Goal: Navigation & Orientation: Understand site structure

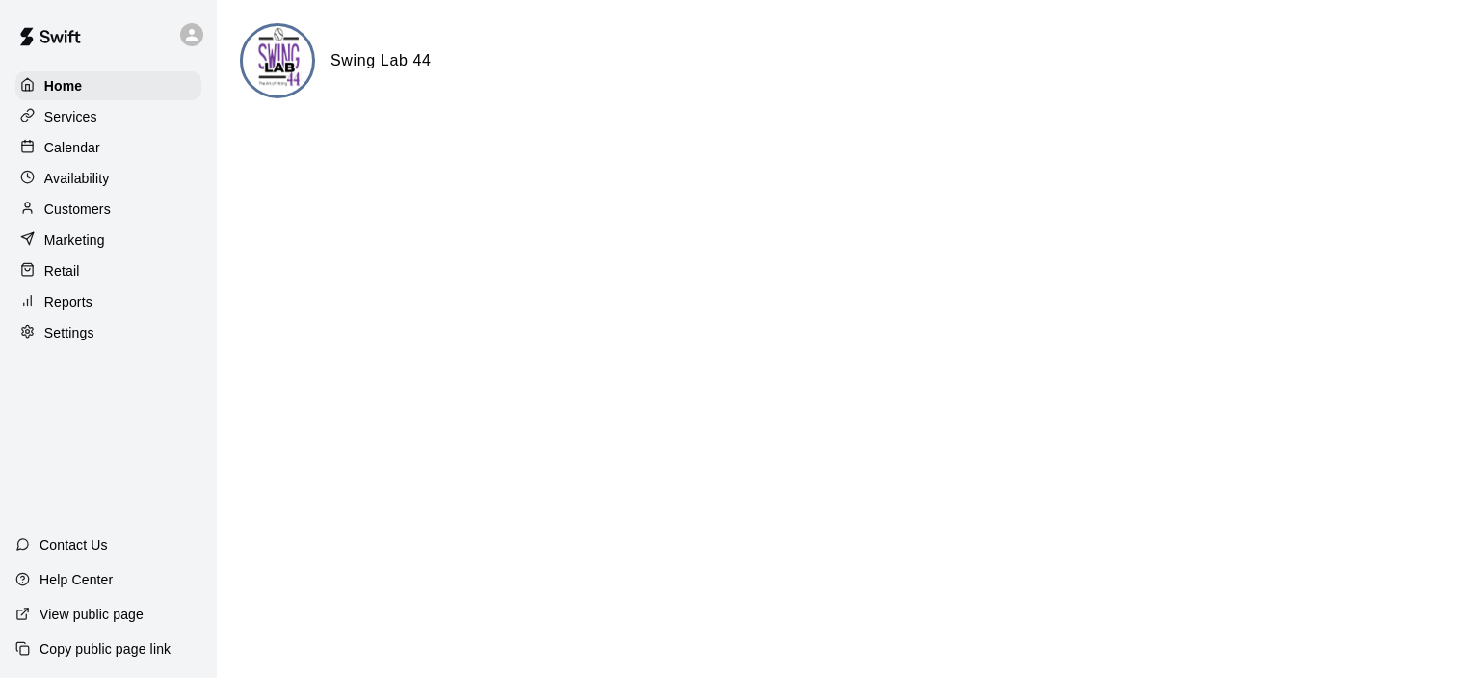
click at [86, 209] on p "Customers" at bounding box center [77, 209] width 67 height 19
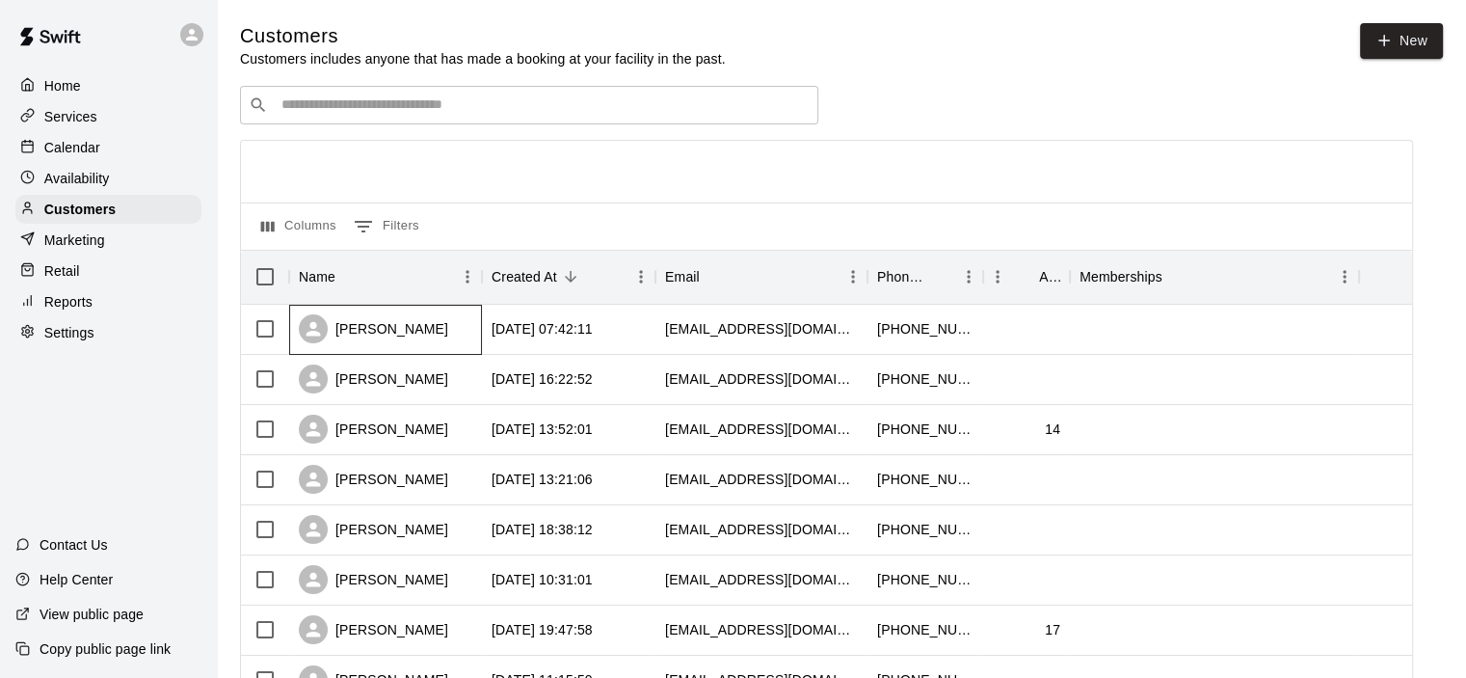
click at [396, 332] on div "[PERSON_NAME]" at bounding box center [373, 328] width 149 height 29
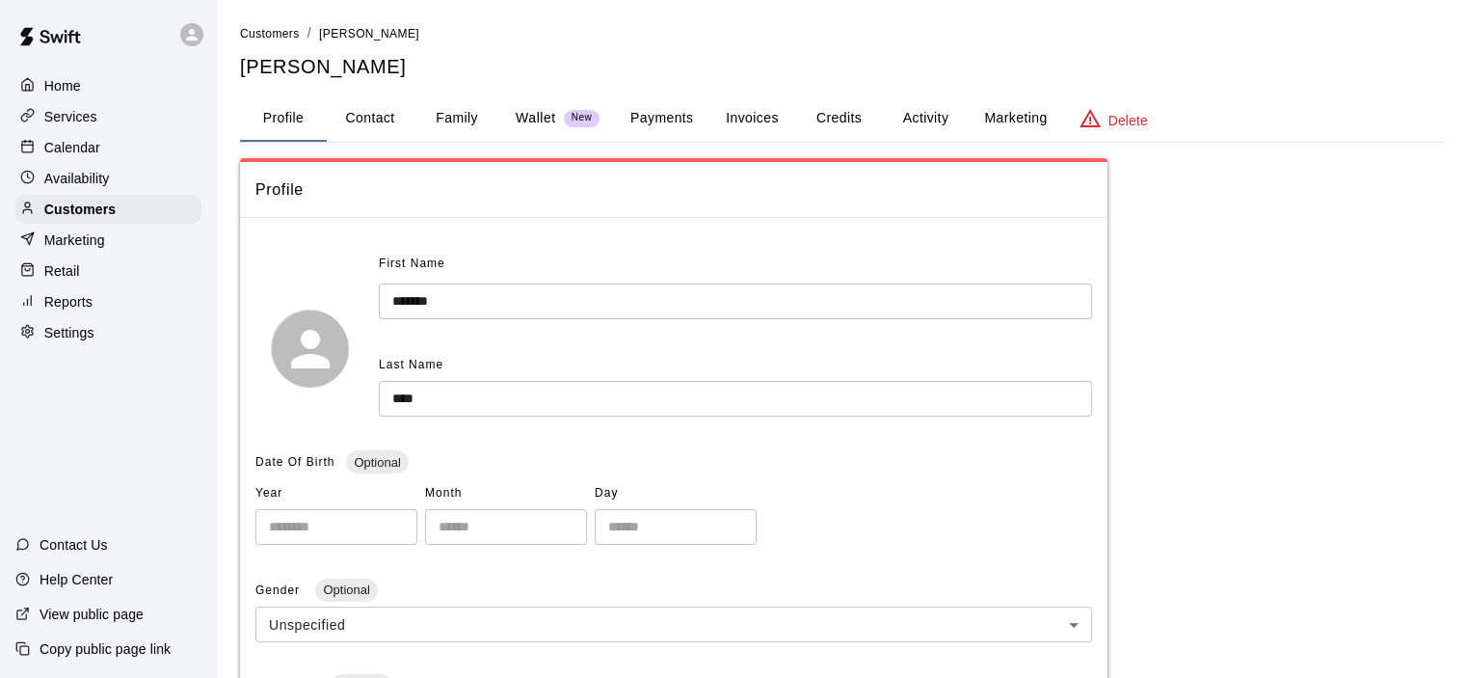
click at [460, 111] on button "Family" at bounding box center [456, 118] width 87 height 46
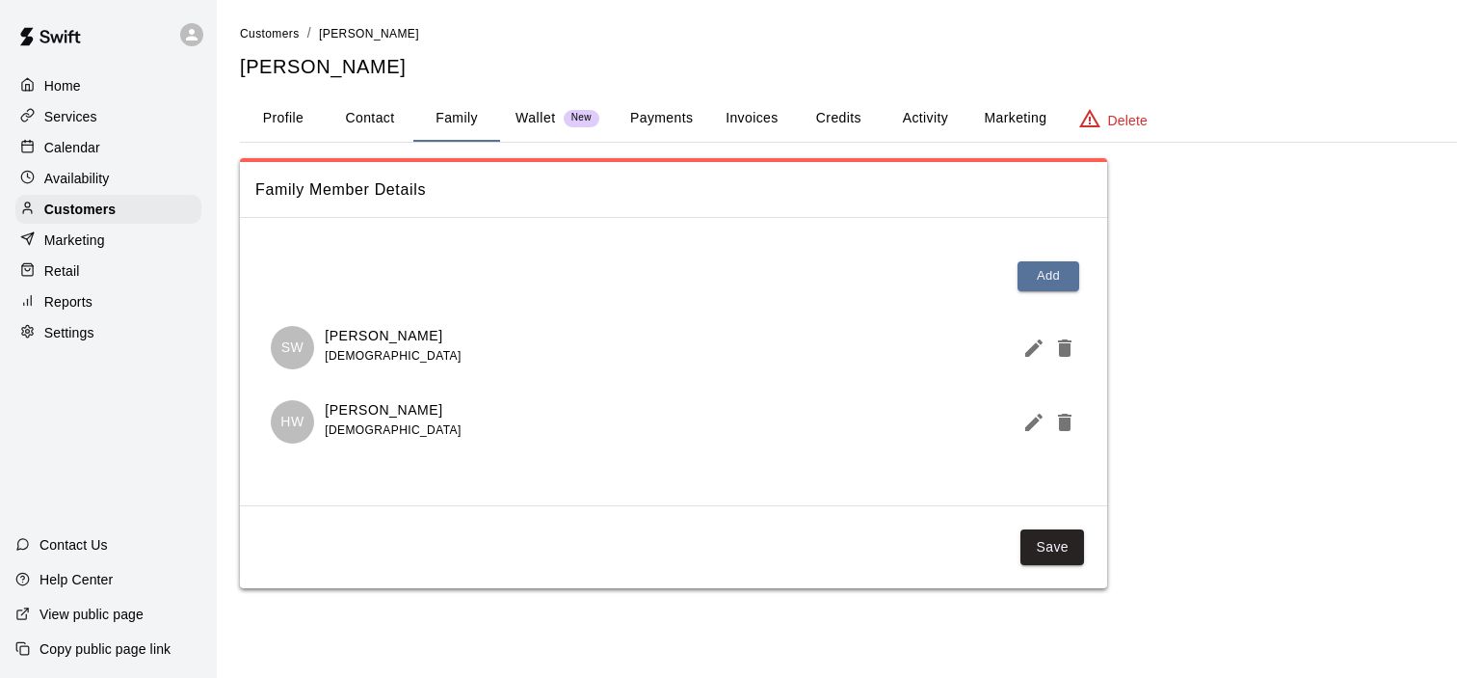
click at [89, 116] on p "Services" at bounding box center [70, 116] width 53 height 19
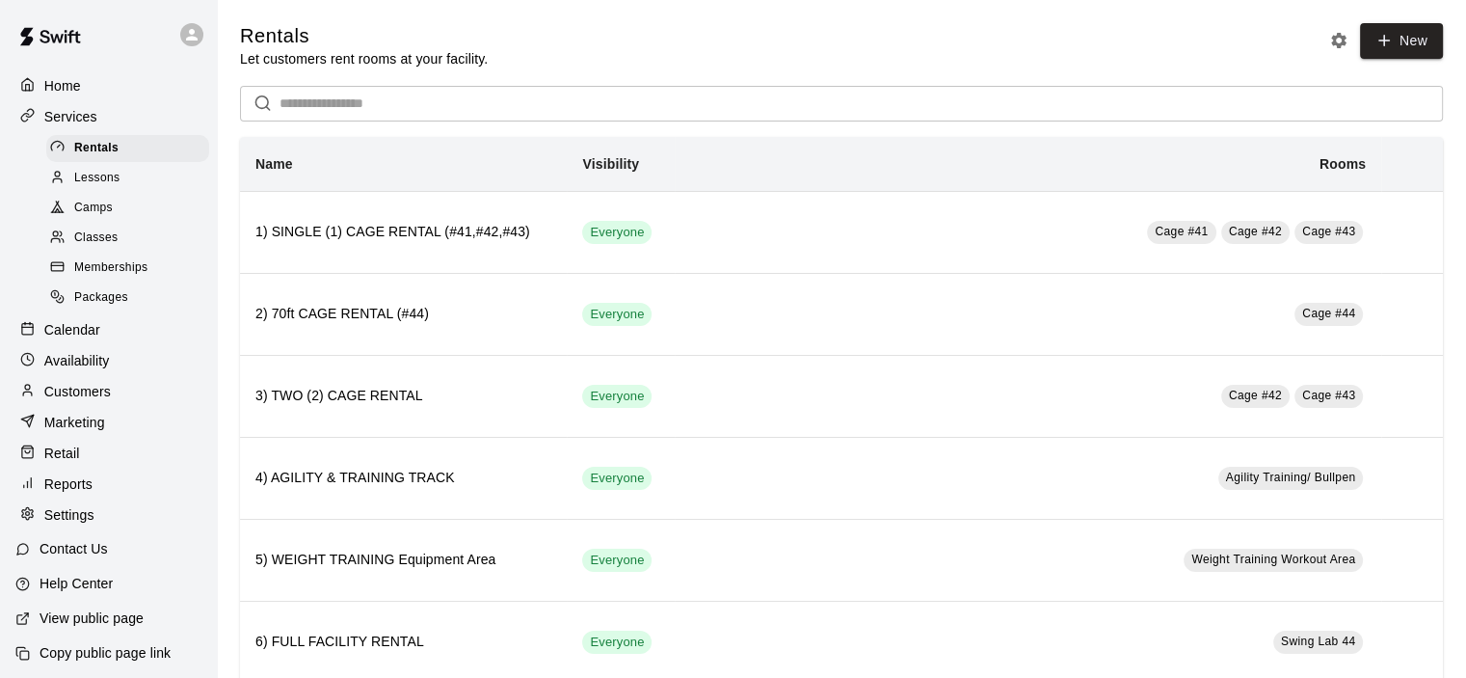
click at [106, 248] on span "Classes" at bounding box center [95, 237] width 43 height 19
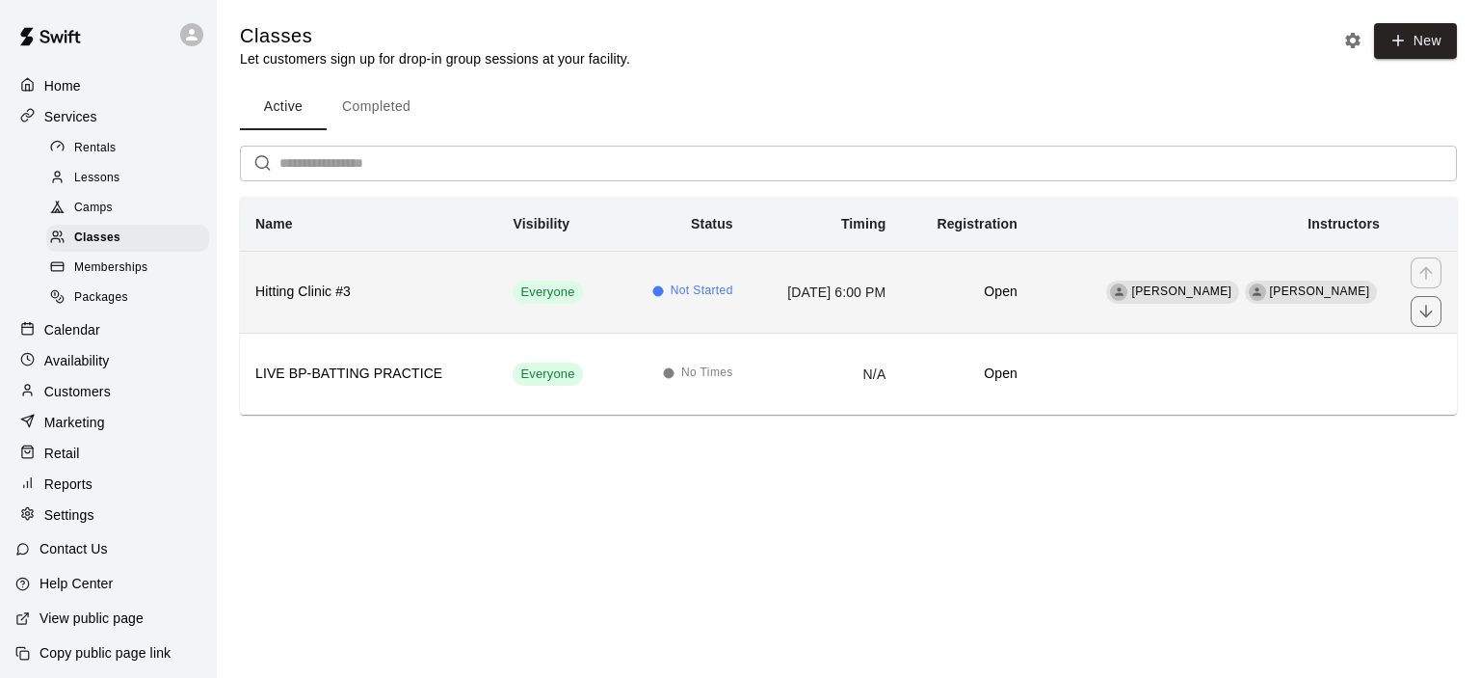
click at [497, 297] on td "Everyone" at bounding box center [556, 292] width 119 height 82
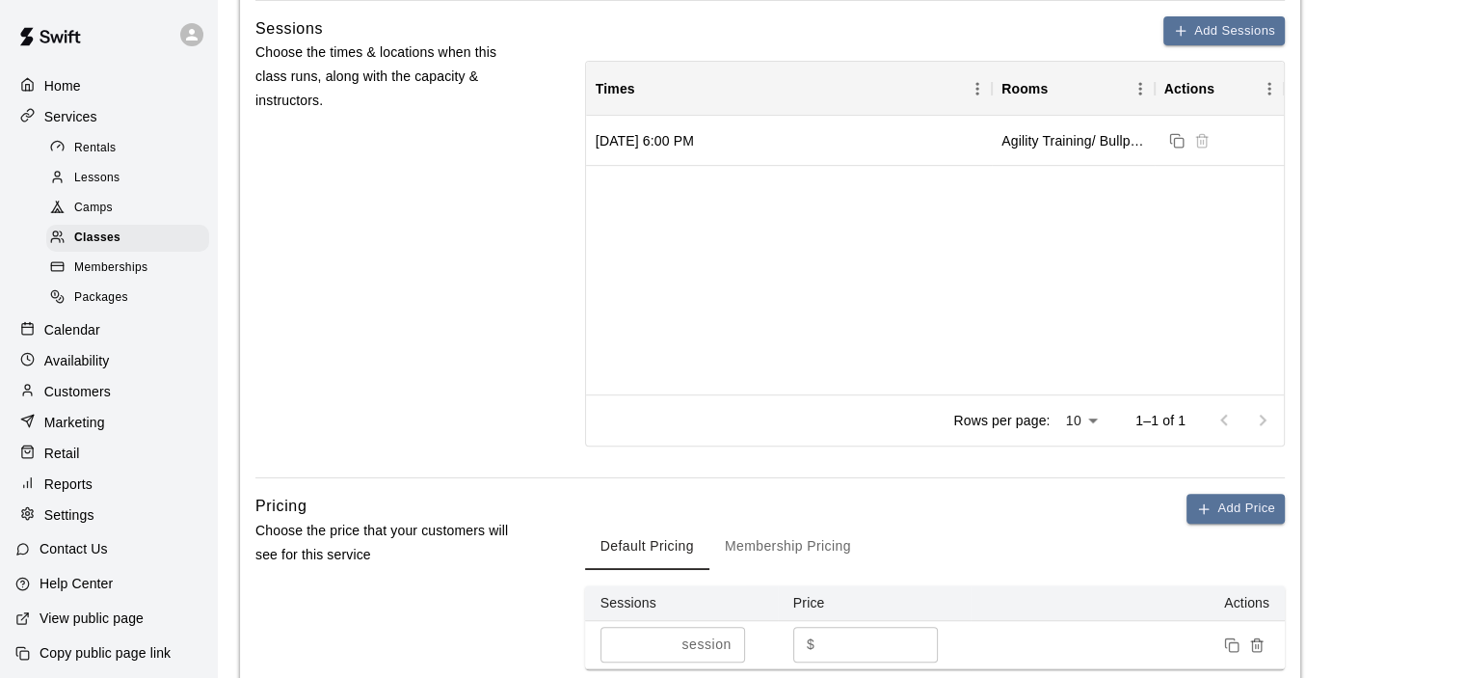
scroll to position [386, 0]
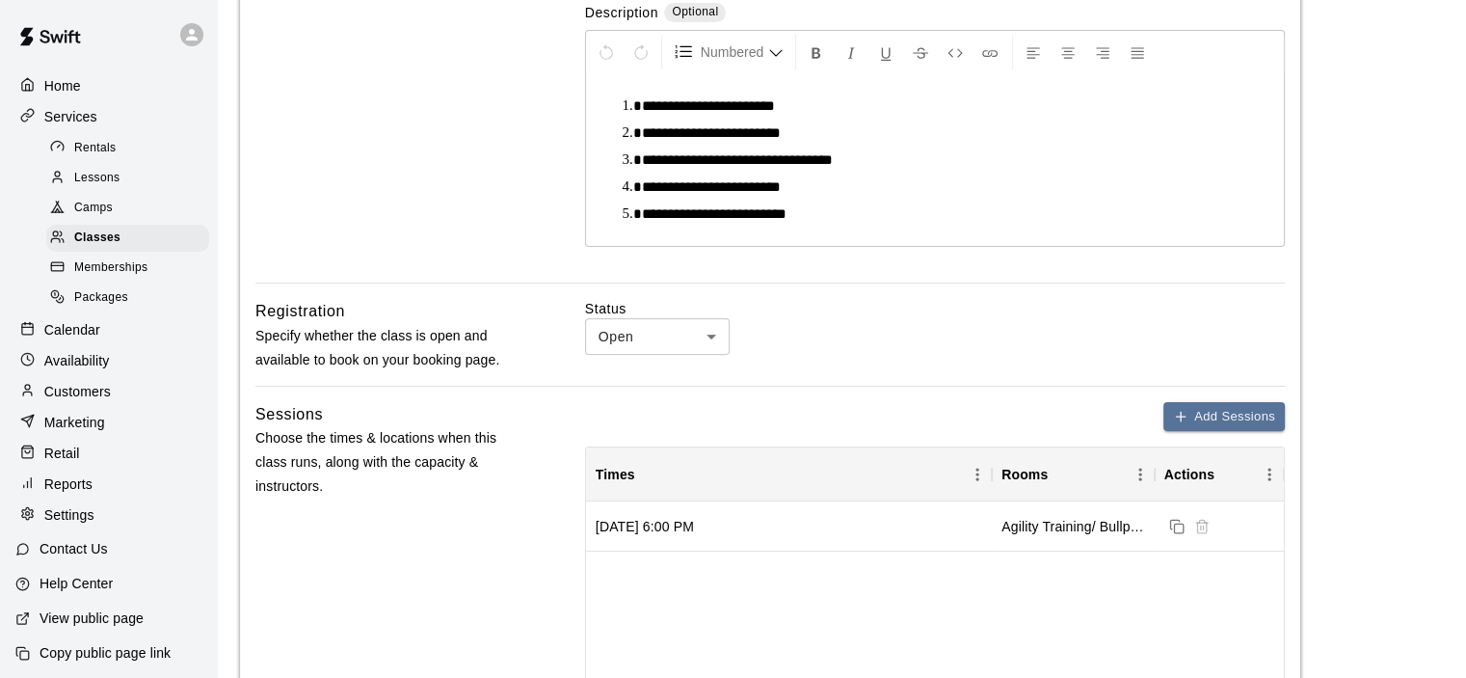
click at [75, 493] on p "Reports" at bounding box center [68, 483] width 48 height 19
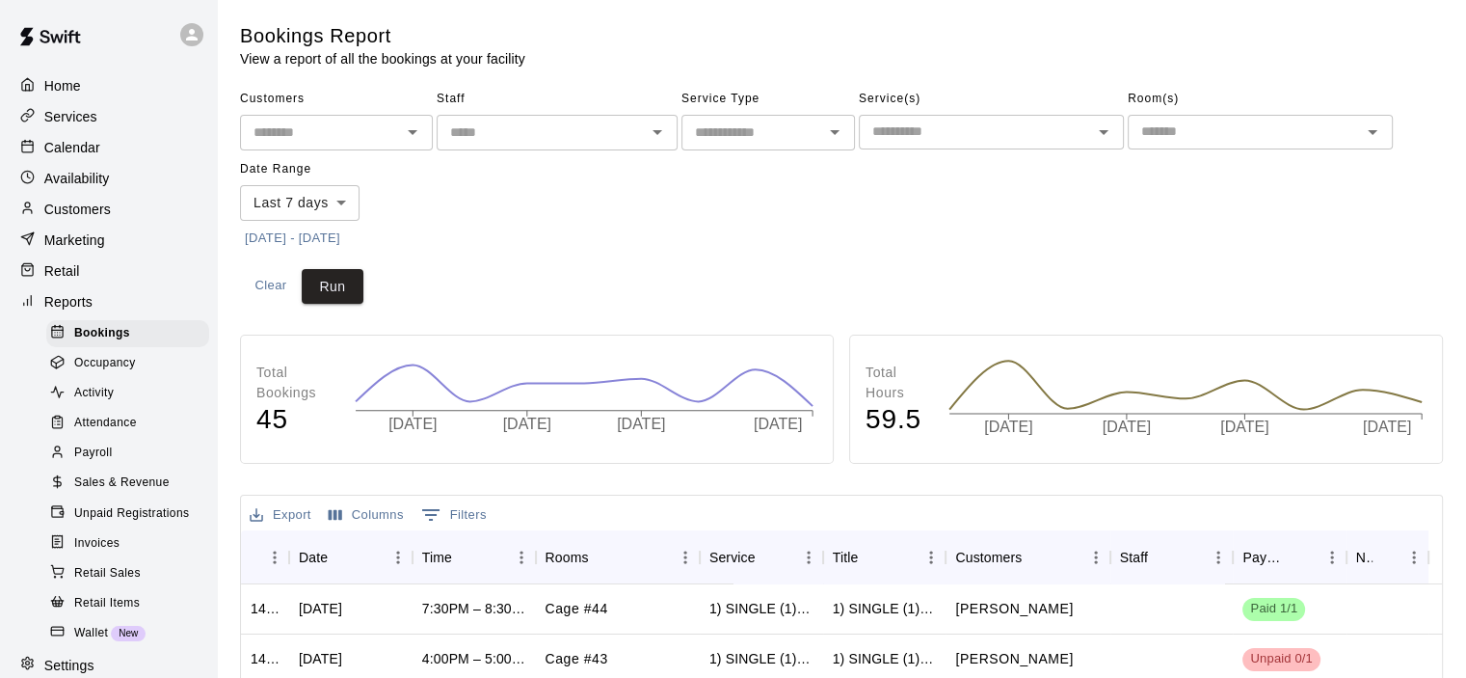
click at [120, 493] on span "Sales & Revenue" at bounding box center [121, 482] width 95 height 19
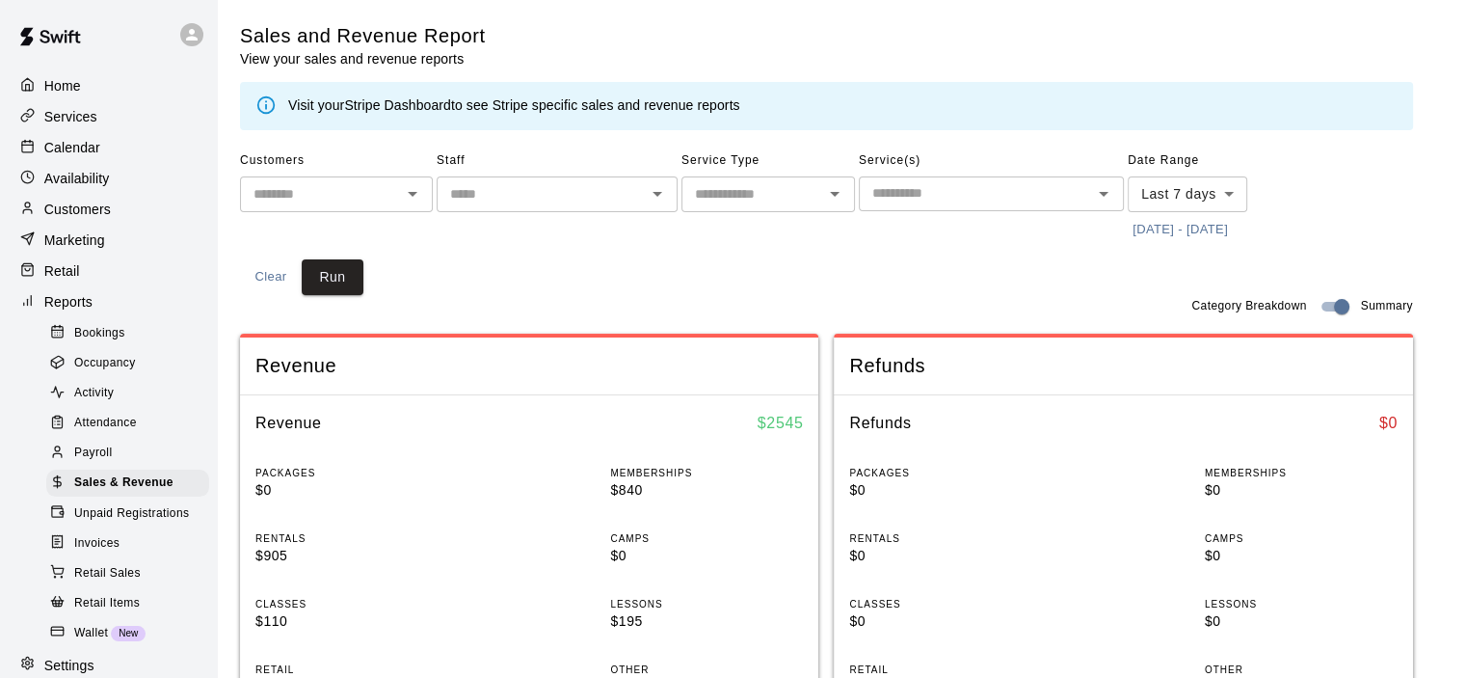
click at [454, 95] on div "Visit your Stripe Dashboard to see Stripe specific sales and revenue reports" at bounding box center [514, 105] width 452 height 21
click at [436, 104] on link "Stripe Dashboard" at bounding box center [397, 104] width 107 height 15
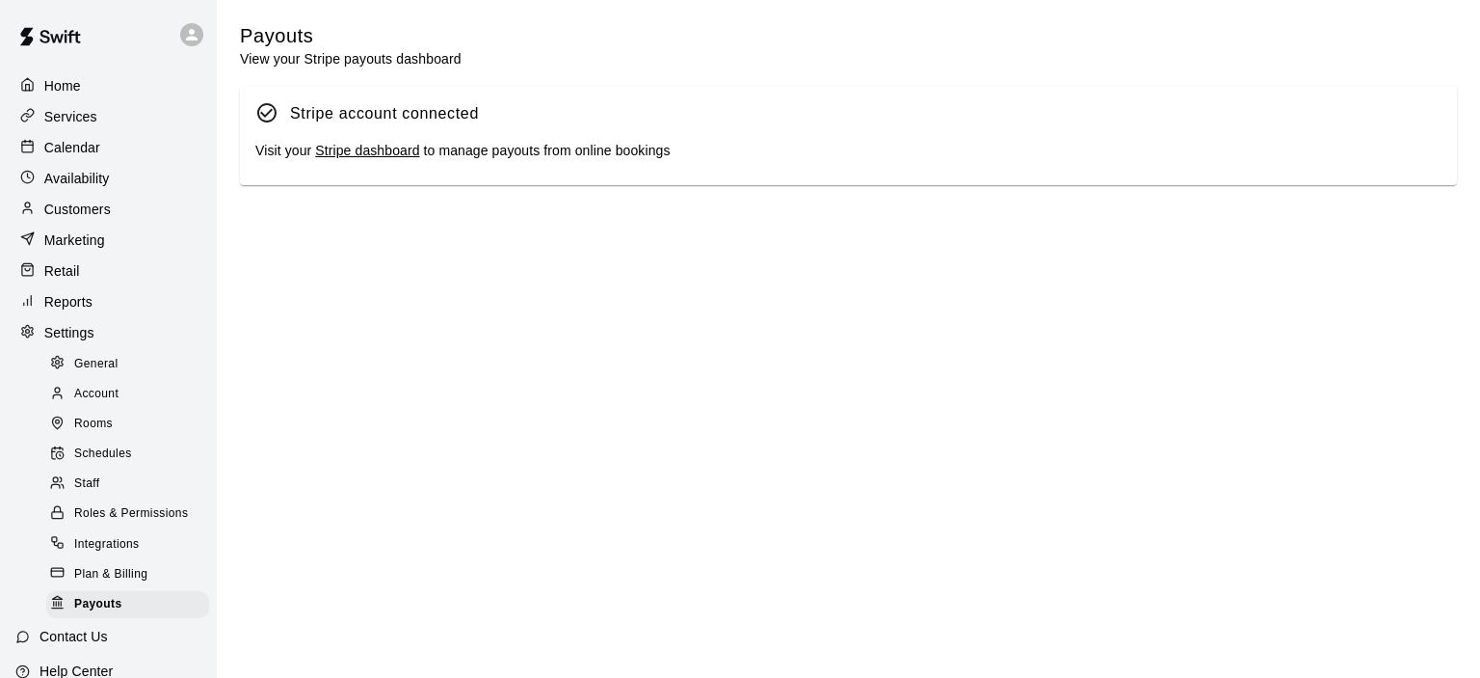
click at [378, 150] on link "Stripe dashboard" at bounding box center [367, 150] width 104 height 15
click at [114, 154] on div "Calendar" at bounding box center [108, 147] width 186 height 29
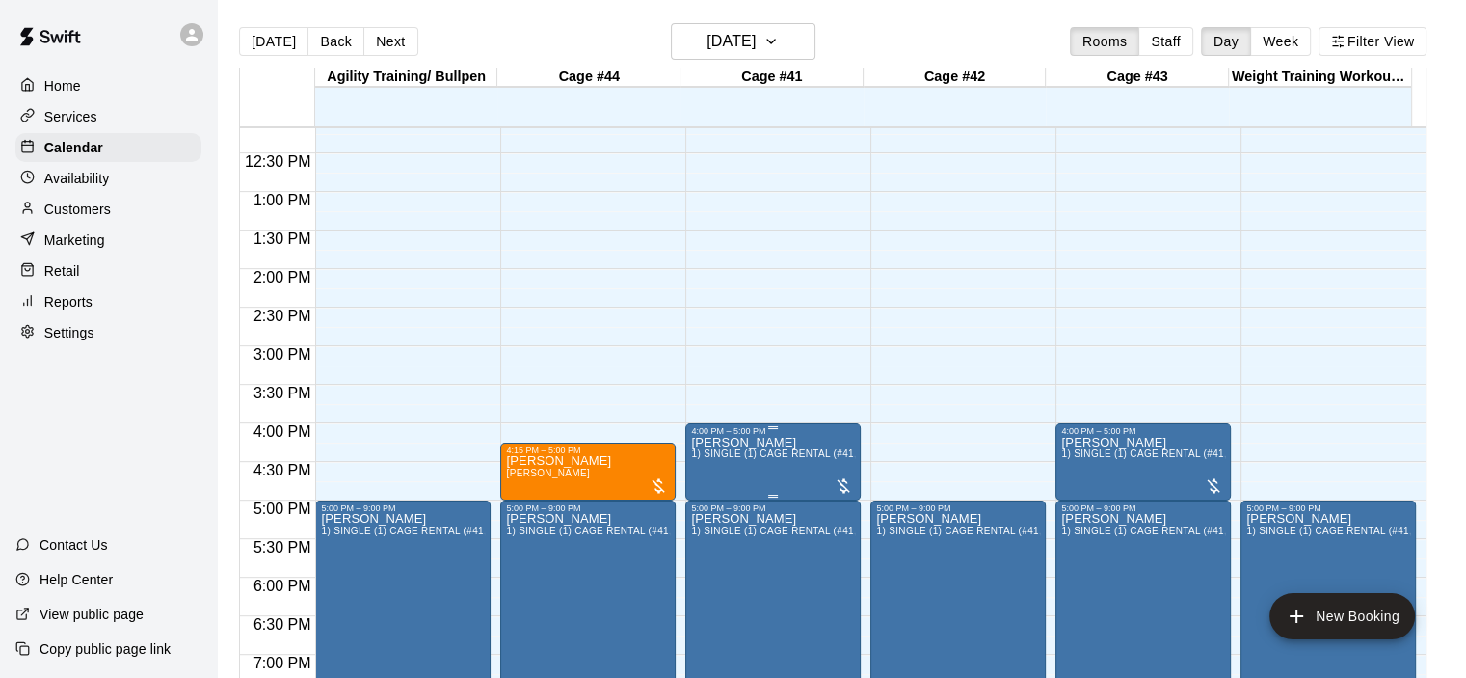
scroll to position [650, 0]
